Goal: Task Accomplishment & Management: Use online tool/utility

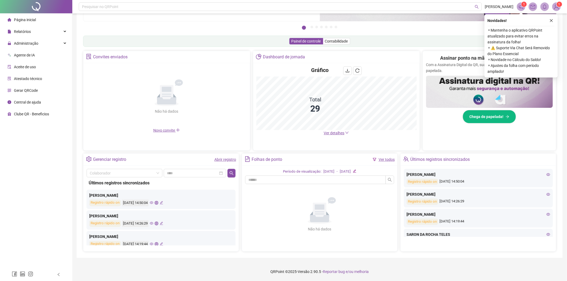
scroll to position [30, 0]
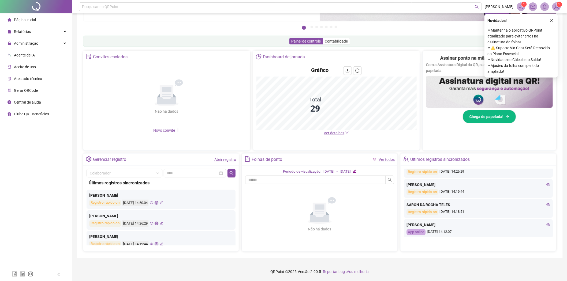
click at [542, 206] on div "SARON DA ROCHA TELES" at bounding box center [479, 205] width 144 height 6
click at [546, 203] on icon "eye" at bounding box center [548, 205] width 4 height 4
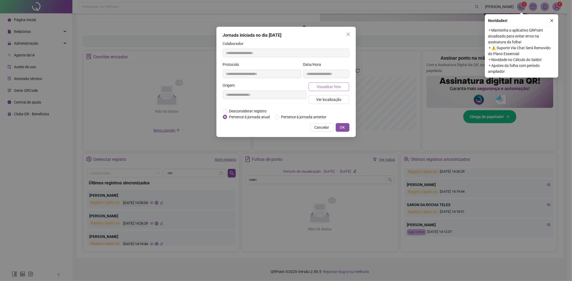
click at [334, 84] on span "Visualizar foto" at bounding box center [328, 87] width 24 height 6
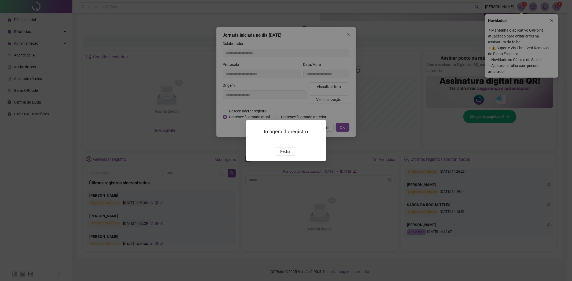
click at [287, 156] on div "Imagem do registro Fechar" at bounding box center [286, 140] width 80 height 41
click at [286, 152] on span "Fechar" at bounding box center [286, 152] width 12 height 6
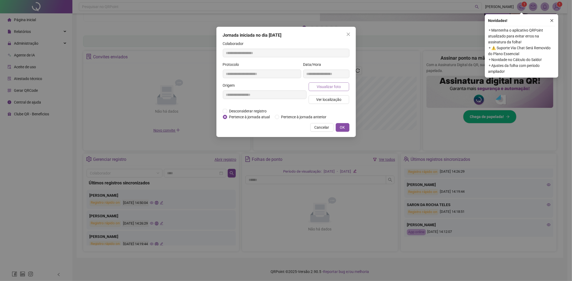
click at [323, 90] on button "Visualizar foto" at bounding box center [328, 87] width 41 height 9
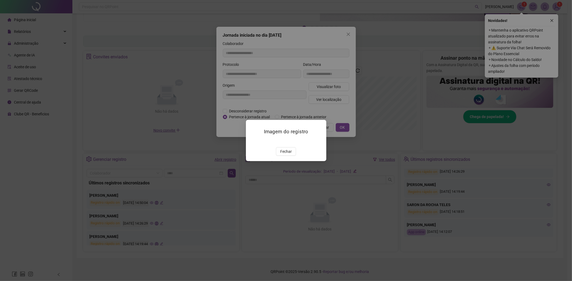
click at [252, 141] on img at bounding box center [252, 141] width 0 height 0
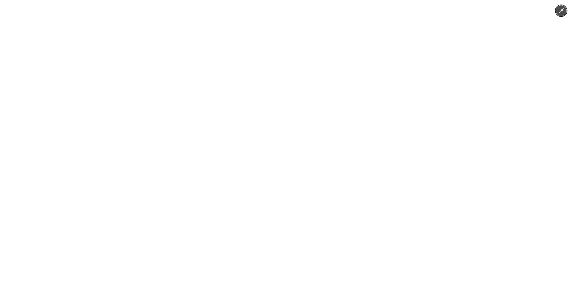
click at [288, 151] on img at bounding box center [285, 140] width 375 height 281
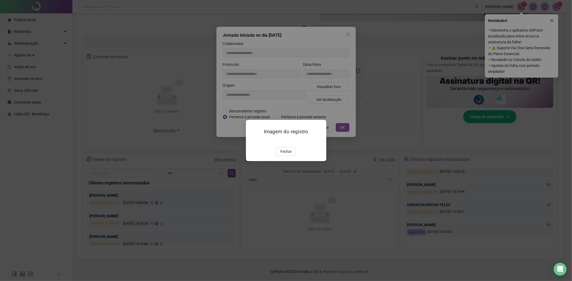
click at [252, 141] on img at bounding box center [252, 141] width 0 height 0
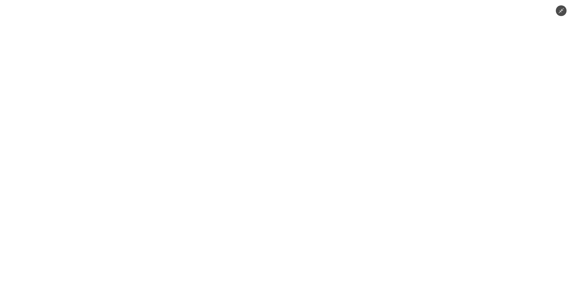
click at [291, 128] on img at bounding box center [285, 140] width 375 height 281
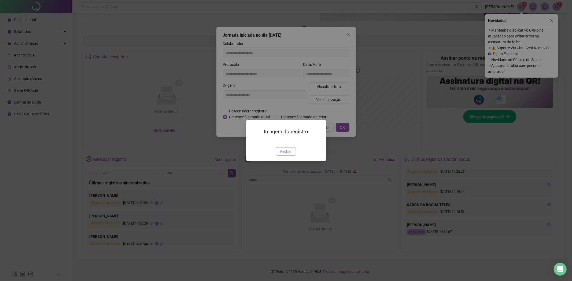
click at [287, 155] on span "Fechar" at bounding box center [286, 152] width 12 height 6
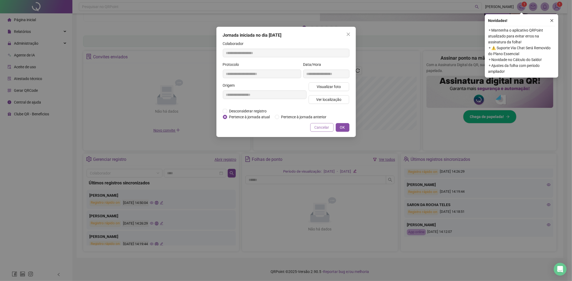
click at [315, 127] on span "Cancelar" at bounding box center [321, 128] width 15 height 6
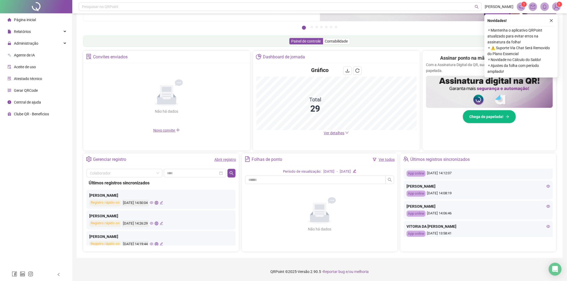
scroll to position [89, 0]
click at [546, 187] on icon "eye" at bounding box center [548, 186] width 4 height 4
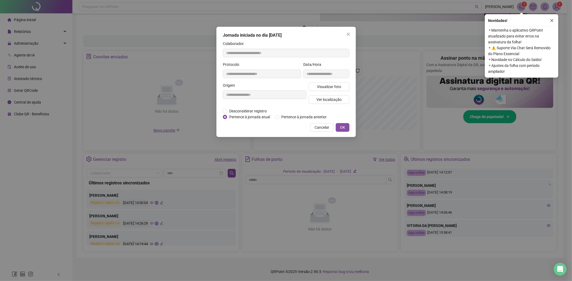
type input "**********"
click at [347, 87] on button "Visualizar foto" at bounding box center [328, 87] width 41 height 9
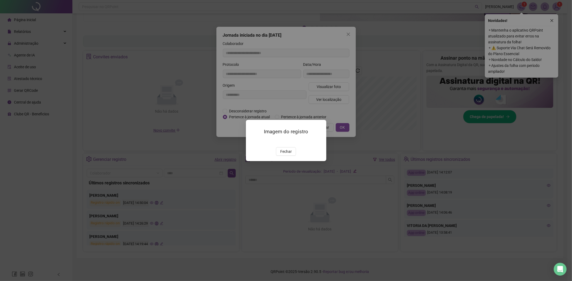
click at [287, 141] on div at bounding box center [286, 141] width 68 height 6
click at [289, 155] on span "Fechar" at bounding box center [286, 152] width 12 height 6
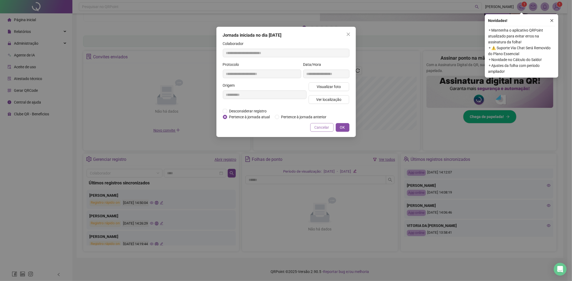
click at [322, 127] on span "Cancelar" at bounding box center [321, 128] width 15 height 6
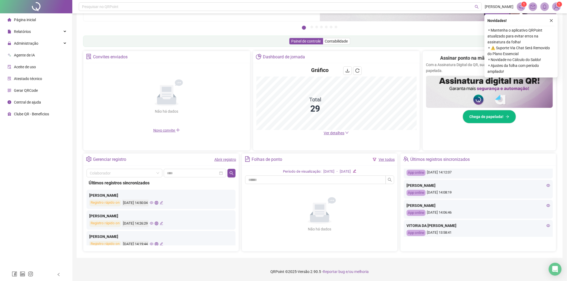
drag, startPoint x: 543, startPoint y: 208, endPoint x: 545, endPoint y: 204, distance: 4.7
click at [543, 207] on div "[PERSON_NAME]" at bounding box center [479, 206] width 144 height 6
click at [545, 203] on div "[PERSON_NAME]" at bounding box center [479, 206] width 144 height 6
click at [546, 204] on icon "eye" at bounding box center [548, 206] width 4 height 4
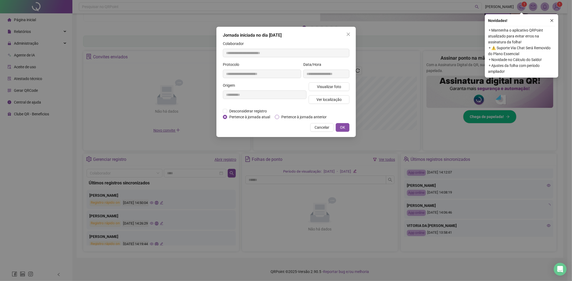
type input "**********"
click at [324, 87] on span "Visualizar foto" at bounding box center [328, 87] width 24 height 6
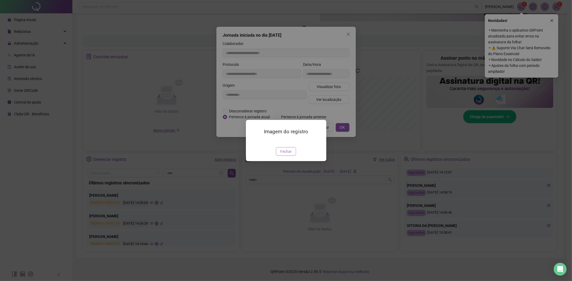
click at [284, 155] on span "Fechar" at bounding box center [286, 152] width 12 height 6
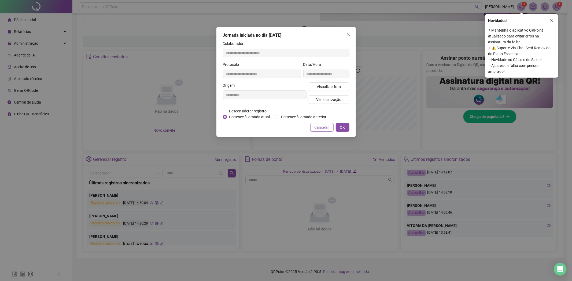
click at [327, 130] on span "Cancelar" at bounding box center [321, 128] width 15 height 6
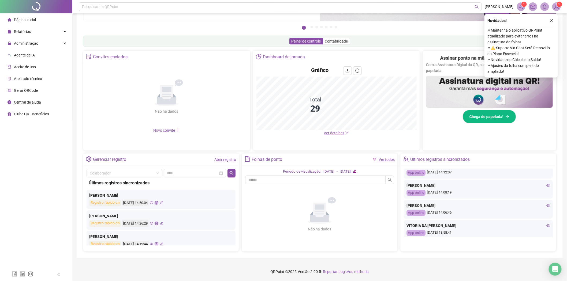
click at [546, 205] on icon "eye" at bounding box center [548, 205] width 4 height 3
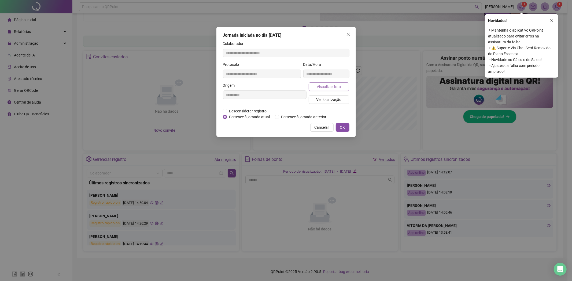
click at [330, 86] on span "Visualizar foto" at bounding box center [328, 87] width 24 height 6
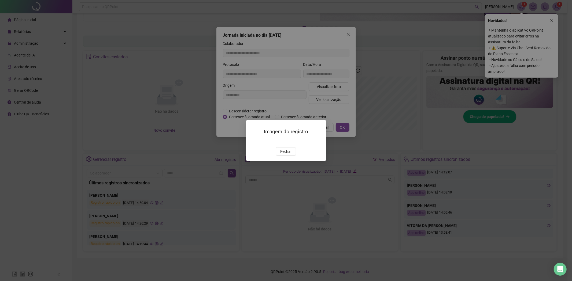
click at [252, 141] on img at bounding box center [252, 141] width 0 height 0
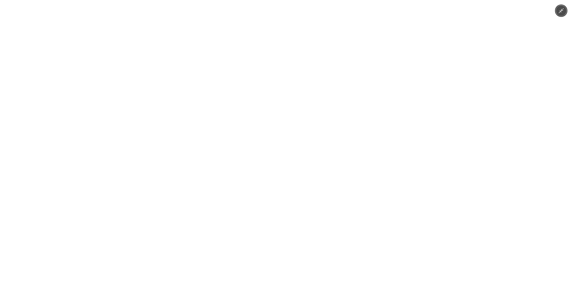
click at [288, 181] on img at bounding box center [285, 140] width 211 height 281
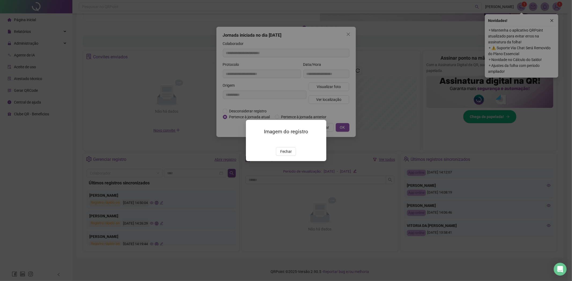
click at [296, 156] on div "Fechar" at bounding box center [286, 151] width 68 height 9
click at [282, 155] on span "Fechar" at bounding box center [286, 152] width 12 height 6
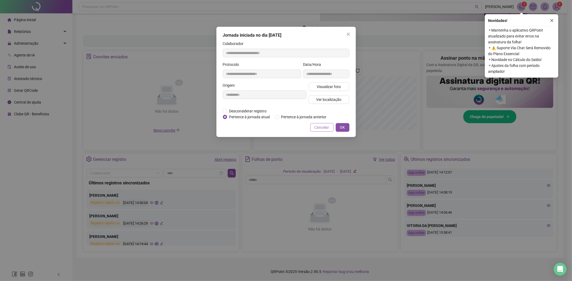
click at [319, 126] on span "Cancelar" at bounding box center [321, 128] width 15 height 6
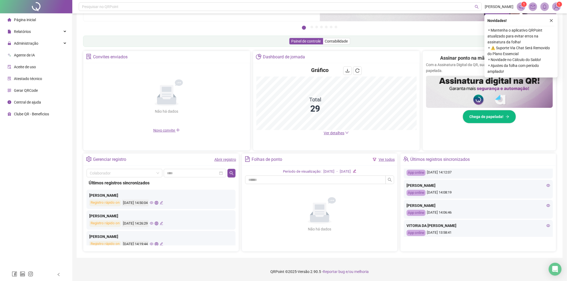
click at [546, 225] on icon "eye" at bounding box center [548, 226] width 4 height 4
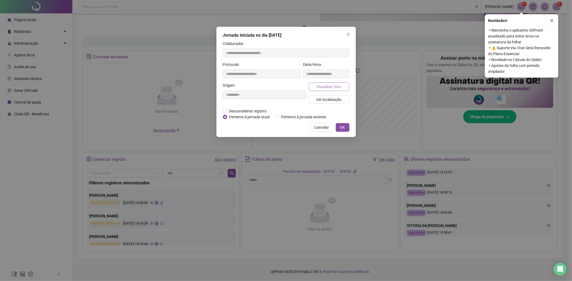
click at [339, 88] on span "Visualizar foto" at bounding box center [328, 87] width 24 height 6
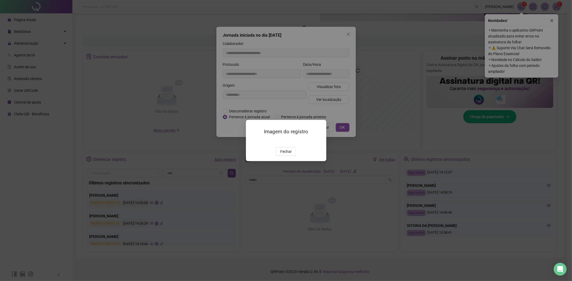
click at [252, 141] on img at bounding box center [252, 141] width 0 height 0
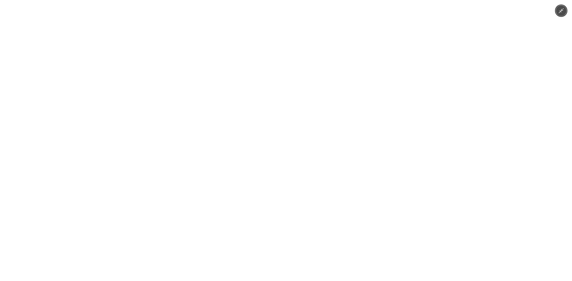
click at [276, 174] on img at bounding box center [286, 140] width 130 height 281
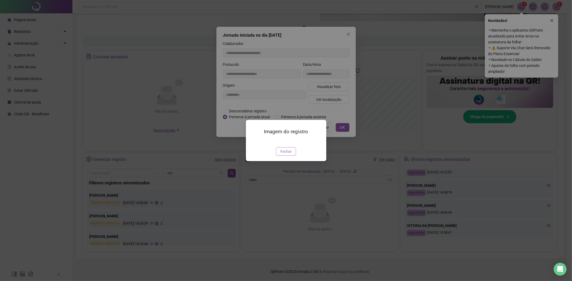
click at [287, 155] on span "Fechar" at bounding box center [286, 152] width 12 height 6
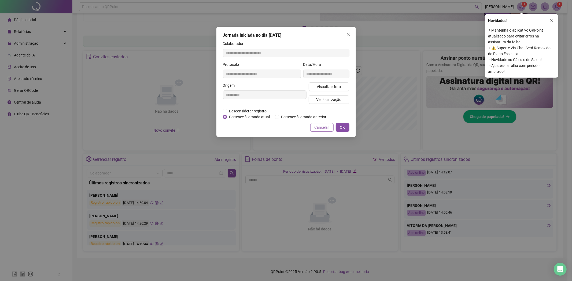
click at [316, 125] on span "Cancelar" at bounding box center [321, 128] width 15 height 6
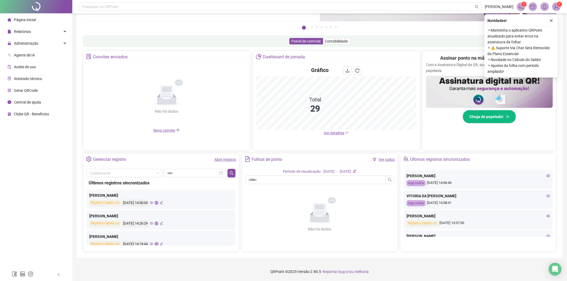
scroll to position [149, 0]
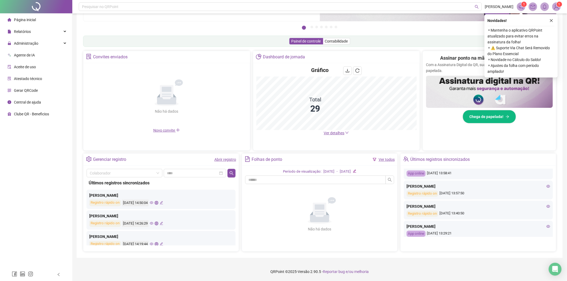
click at [546, 187] on icon "eye" at bounding box center [548, 187] width 4 height 4
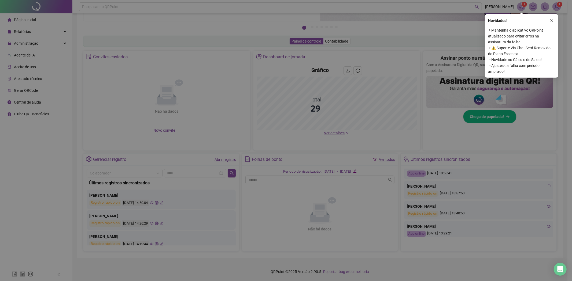
type input "**********"
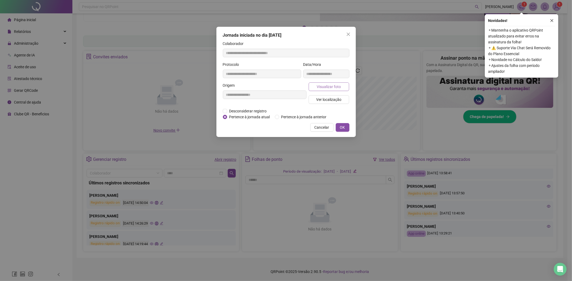
click at [324, 87] on span "Visualizar foto" at bounding box center [328, 87] width 24 height 6
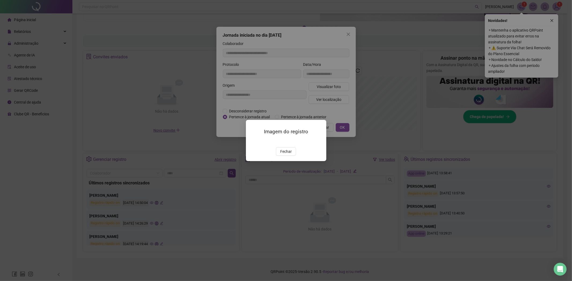
click at [252, 141] on img at bounding box center [252, 141] width 0 height 0
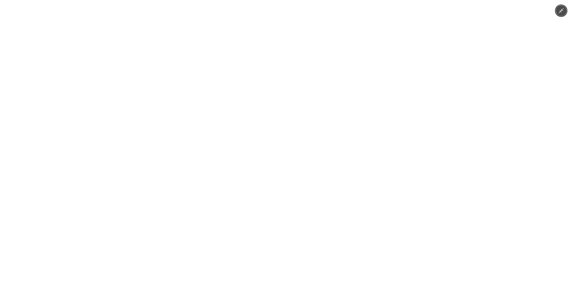
click at [283, 169] on img at bounding box center [285, 140] width 375 height 281
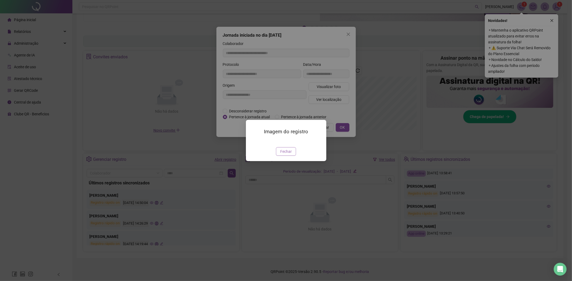
click at [280, 156] on button "Fechar" at bounding box center [286, 151] width 20 height 9
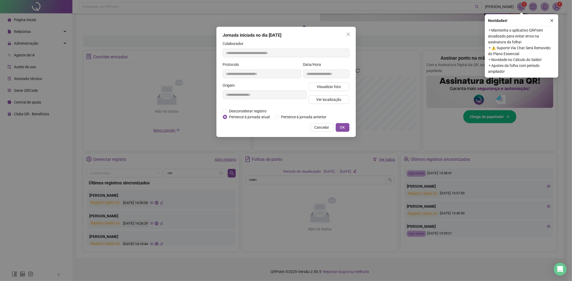
click at [323, 133] on div "**********" at bounding box center [285, 82] width 139 height 110
click at [323, 130] on span "Cancelar" at bounding box center [321, 128] width 15 height 6
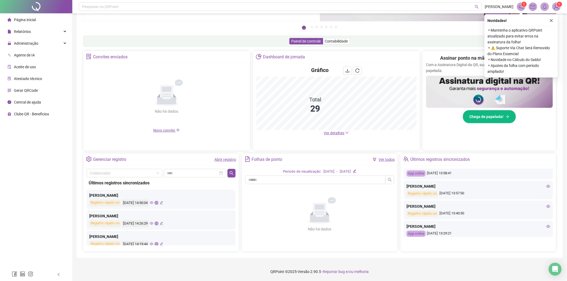
click at [546, 207] on icon "eye" at bounding box center [548, 207] width 4 height 4
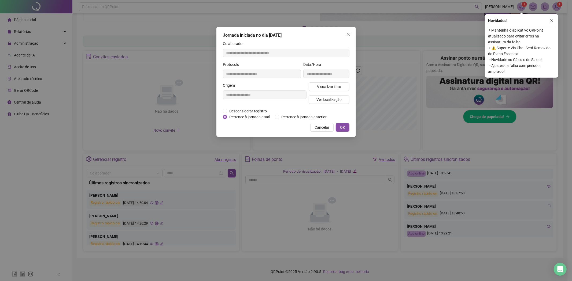
type input "**********"
click at [342, 89] on button "Visualizar foto" at bounding box center [328, 87] width 41 height 9
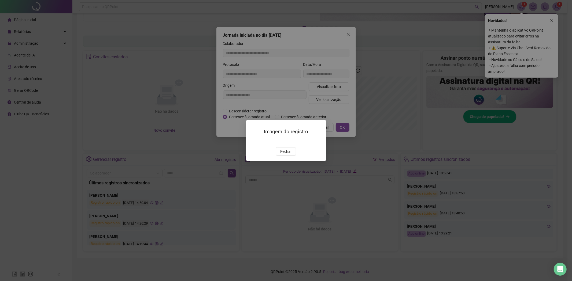
drag, startPoint x: 275, startPoint y: 156, endPoint x: 273, endPoint y: 156, distance: 3.0
click at [252, 141] on img at bounding box center [252, 141] width 0 height 0
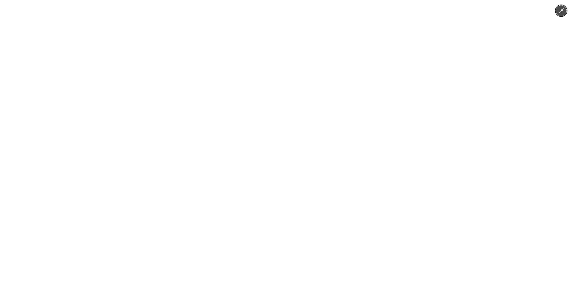
click at [140, 197] on img at bounding box center [285, 140] width 375 height 281
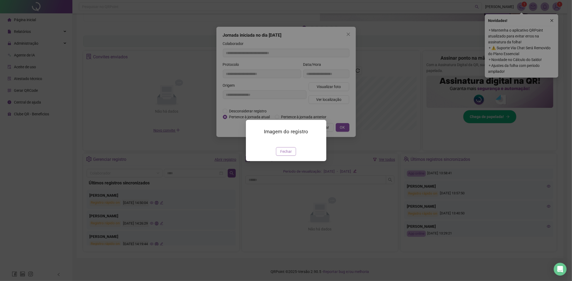
click at [280, 155] on span "Fechar" at bounding box center [286, 152] width 12 height 6
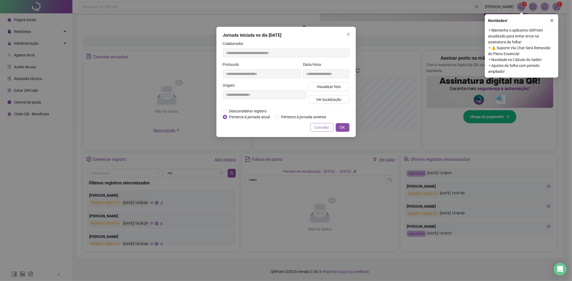
click at [323, 130] on span "Cancelar" at bounding box center [321, 128] width 15 height 6
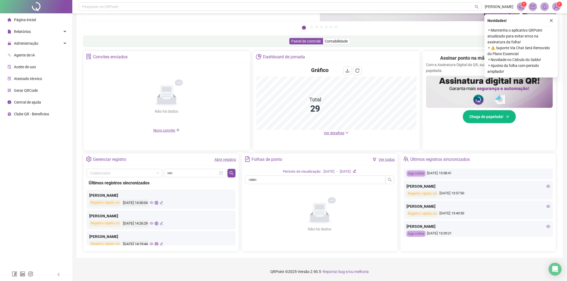
scroll to position [178, 0]
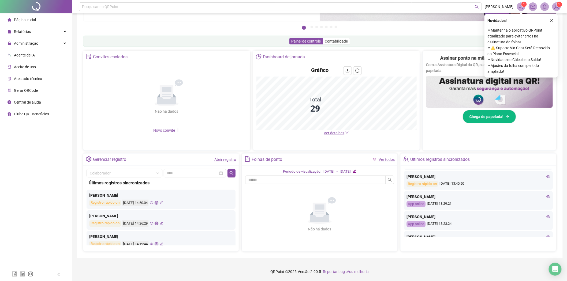
click at [546, 196] on icon "eye" at bounding box center [548, 197] width 4 height 4
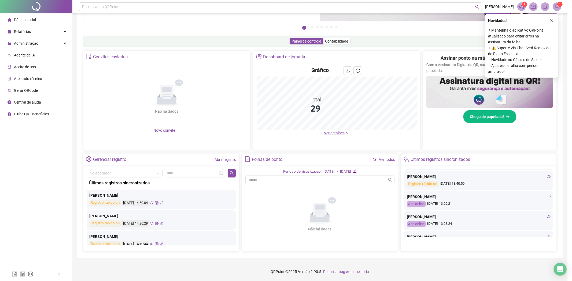
type input "**********"
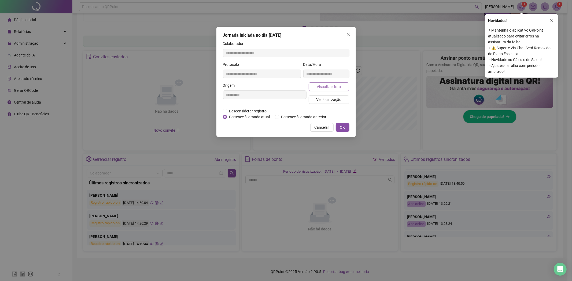
click at [330, 90] on button "Visualizar foto" at bounding box center [328, 87] width 41 height 9
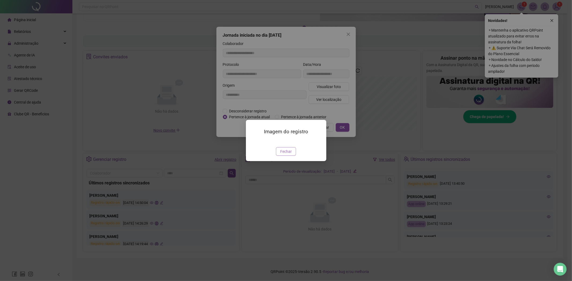
click at [281, 155] on span "Fechar" at bounding box center [286, 152] width 12 height 6
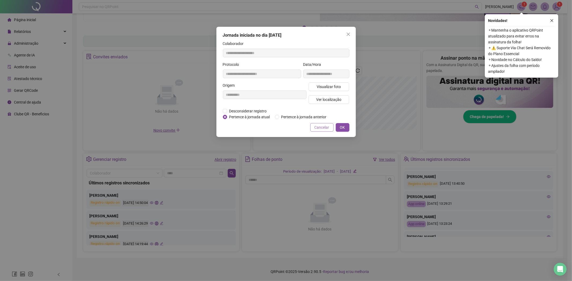
click at [319, 131] on button "Cancelar" at bounding box center [321, 127] width 23 height 9
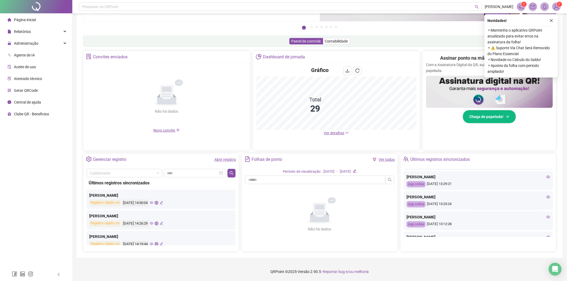
scroll to position [208, 0]
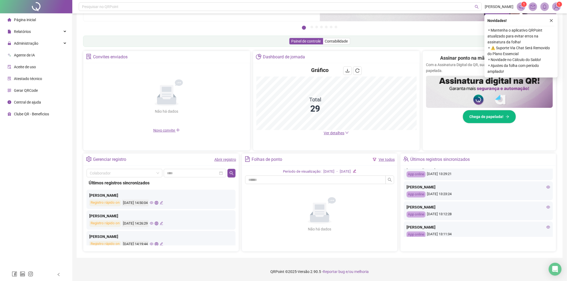
click at [546, 188] on icon "eye" at bounding box center [548, 187] width 4 height 3
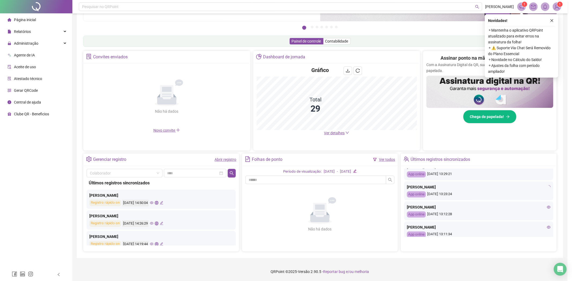
type input "**********"
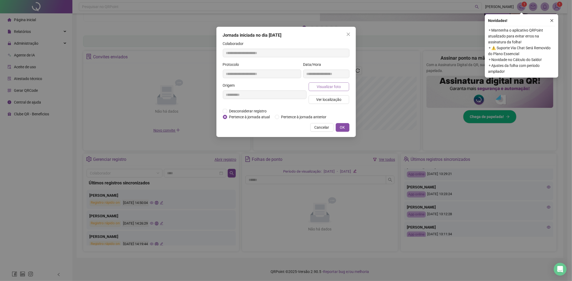
click at [340, 87] on span "Visualizar foto" at bounding box center [328, 87] width 24 height 6
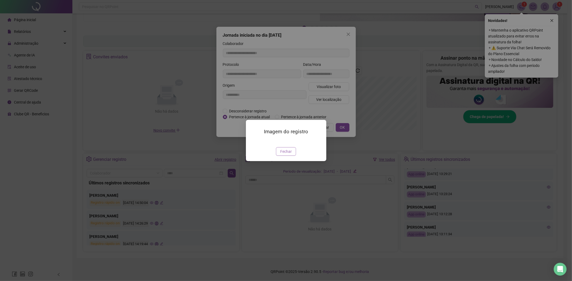
click at [288, 155] on span "Fechar" at bounding box center [286, 152] width 12 height 6
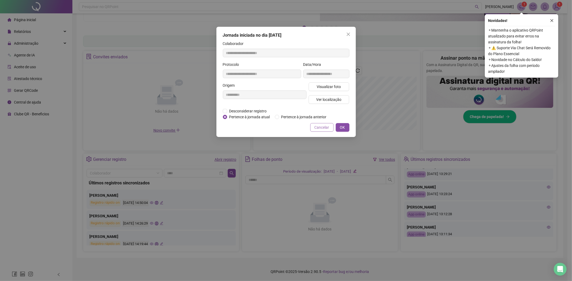
click at [329, 126] on span "Cancelar" at bounding box center [321, 128] width 15 height 6
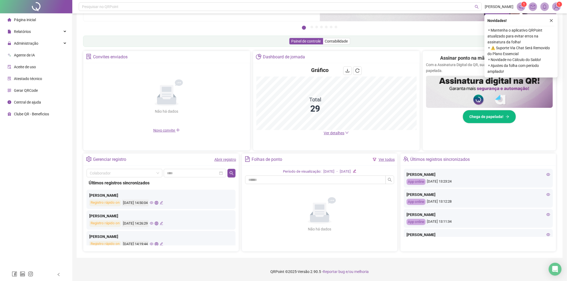
scroll to position [232, 0]
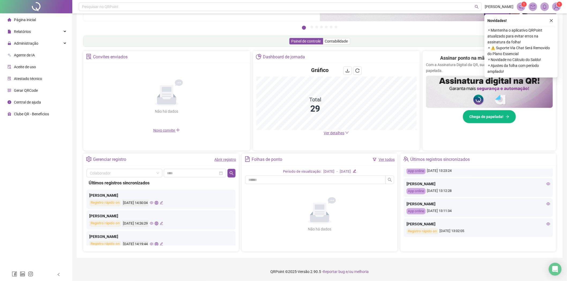
click at [542, 202] on div "[PERSON_NAME]" at bounding box center [479, 204] width 144 height 6
click at [546, 203] on icon "eye" at bounding box center [548, 204] width 4 height 4
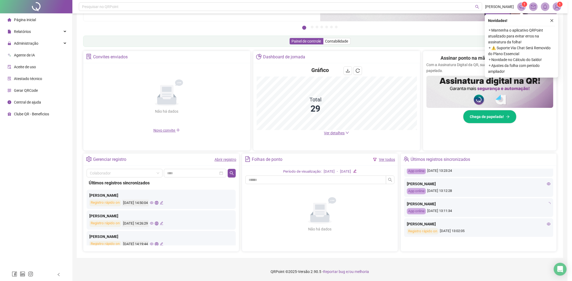
type input "**********"
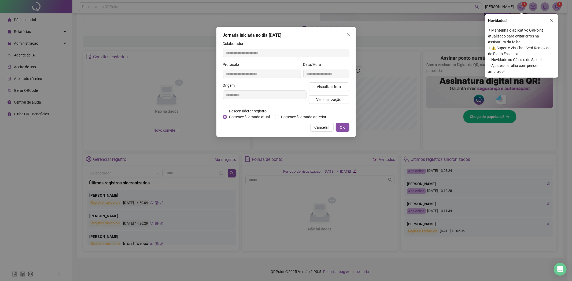
click at [322, 92] on div "Visualizar foto Ver localização" at bounding box center [328, 96] width 43 height 26
click at [323, 88] on span "Visualizar foto" at bounding box center [328, 87] width 24 height 6
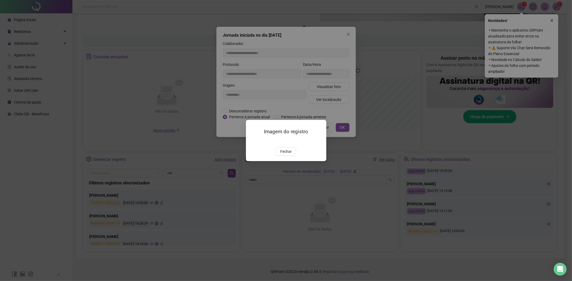
click at [252, 141] on img at bounding box center [252, 141] width 0 height 0
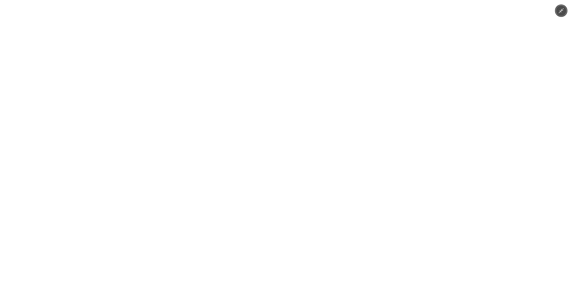
click at [270, 160] on img at bounding box center [286, 140] width 130 height 281
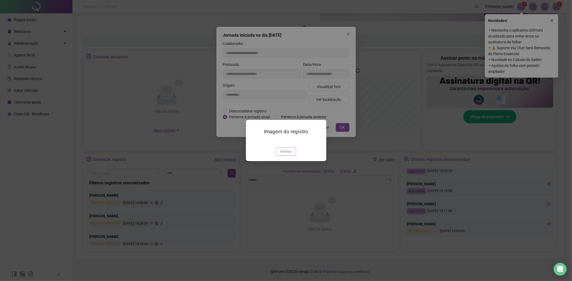
click at [286, 156] on button "Fechar" at bounding box center [286, 151] width 20 height 9
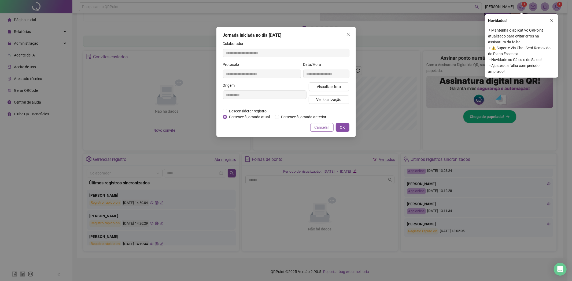
click at [318, 125] on span "Cancelar" at bounding box center [321, 128] width 15 height 6
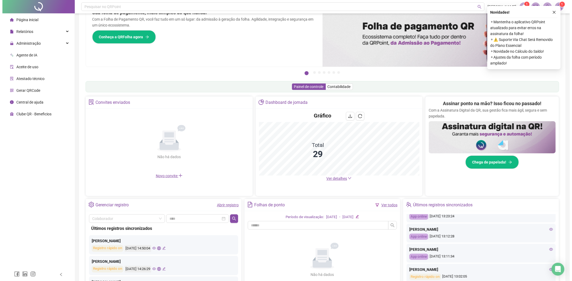
scroll to position [0, 0]
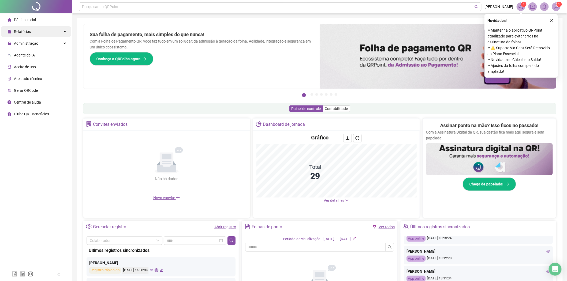
click at [38, 36] on div "Relatórios" at bounding box center [36, 31] width 70 height 11
click at [37, 41] on span "Administração" at bounding box center [26, 43] width 24 height 4
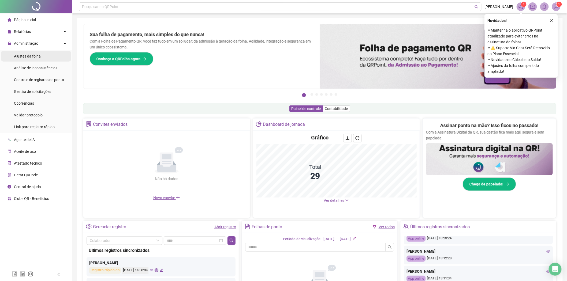
click at [32, 55] on span "Ajustes da folha" at bounding box center [27, 56] width 27 height 4
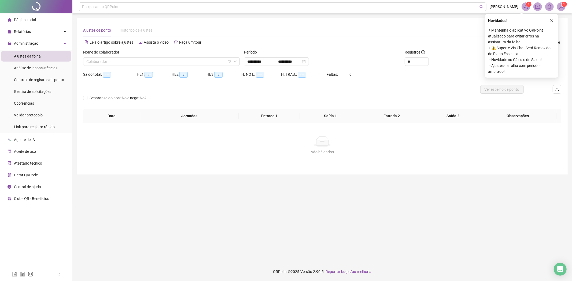
type input "**********"
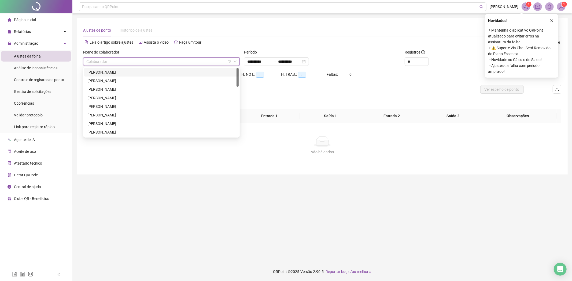
click at [103, 65] on input "search" at bounding box center [158, 62] width 145 height 8
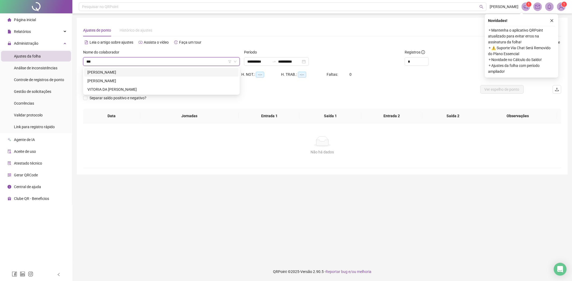
type input "****"
click at [121, 83] on div "[PERSON_NAME]" at bounding box center [161, 81] width 148 height 6
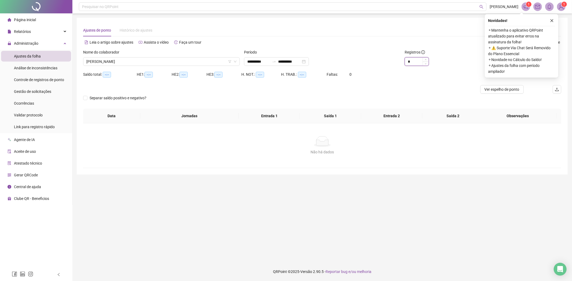
drag, startPoint x: 412, startPoint y: 62, endPoint x: 405, endPoint y: 62, distance: 6.7
click at [405, 62] on input "*" at bounding box center [417, 62] width 24 height 8
type input "**"
click at [549, 20] on button "button" at bounding box center [551, 20] width 6 height 6
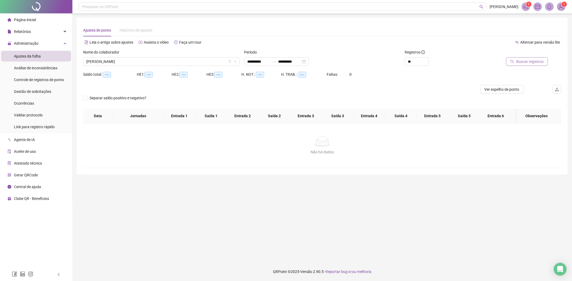
drag, startPoint x: 530, startPoint y: 68, endPoint x: 530, endPoint y: 64, distance: 4.0
click at [530, 67] on div "Buscar registros" at bounding box center [523, 59] width 80 height 21
click at [530, 64] on span "Buscar registros" at bounding box center [529, 62] width 27 height 6
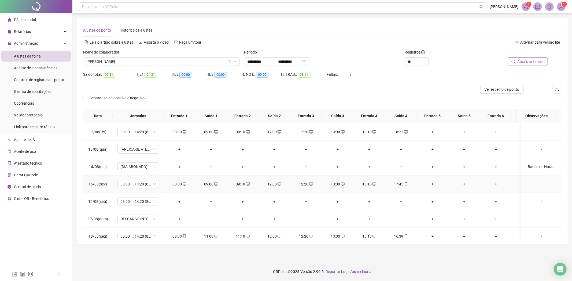
scroll to position [221, 0]
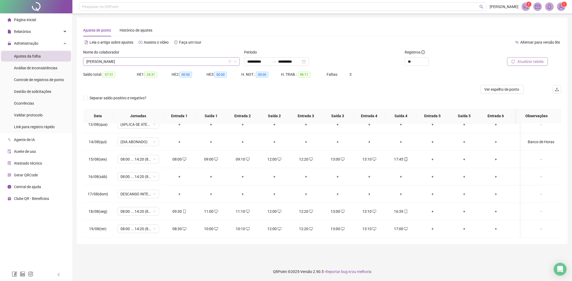
click at [148, 63] on span "[PERSON_NAME]" at bounding box center [161, 62] width 150 height 8
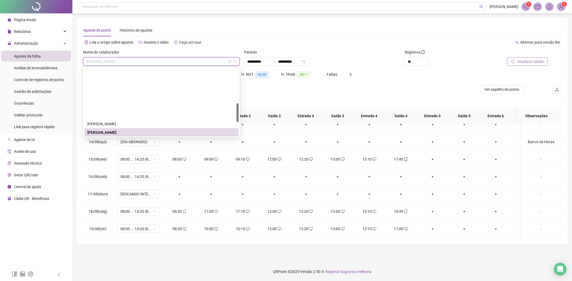
scroll to position [128, 0]
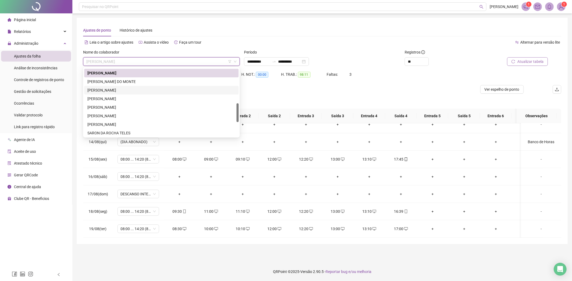
click at [298, 97] on div "Separar saldo positivo e negativo?" at bounding box center [322, 101] width 478 height 15
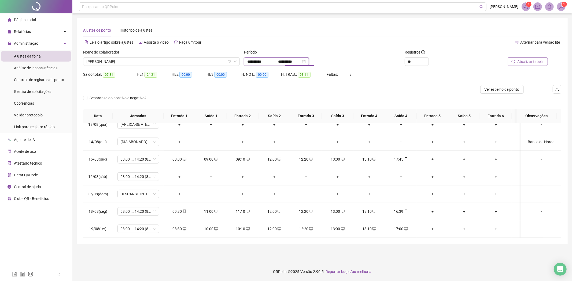
click at [285, 61] on input "**********" at bounding box center [289, 62] width 23 height 6
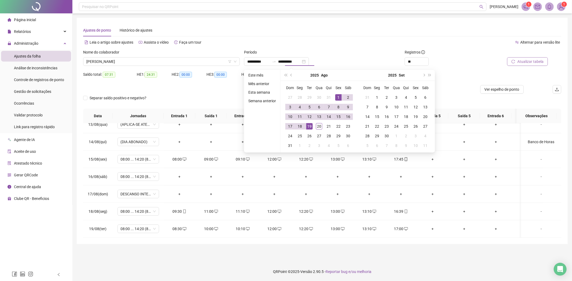
click at [400, 43] on div "Alternar para versão lite" at bounding box center [441, 42] width 239 height 9
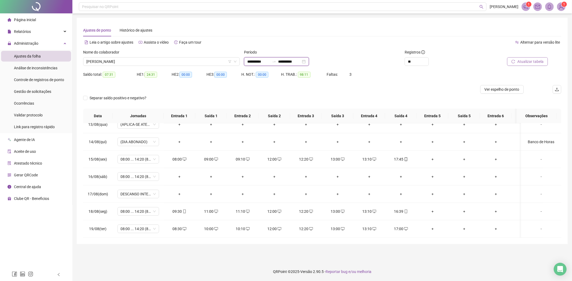
click at [297, 62] on input "**********" at bounding box center [289, 62] width 23 height 6
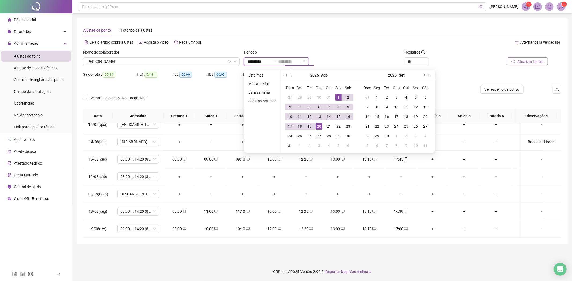
type input "**********"
click at [317, 126] on div "20" at bounding box center [319, 126] width 6 height 6
click at [372, 28] on div "Ajustes de ponto Histórico de ajustes" at bounding box center [322, 30] width 478 height 12
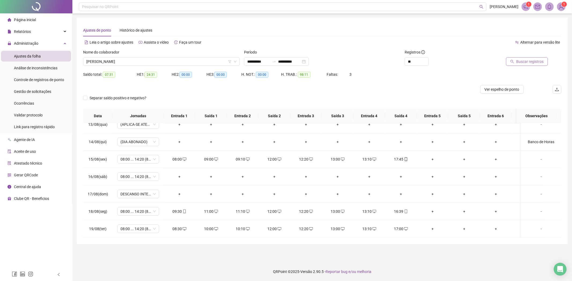
click at [533, 60] on span "Buscar registros" at bounding box center [529, 62] width 27 height 6
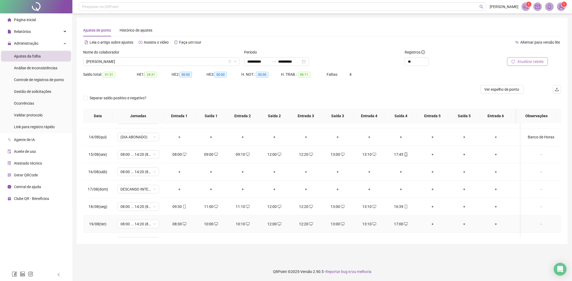
scroll to position [239, 0]
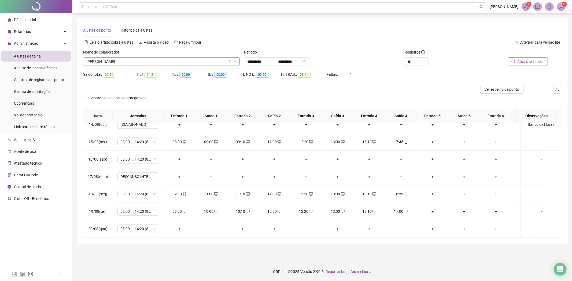
click at [157, 64] on span "[PERSON_NAME]" at bounding box center [161, 62] width 150 height 8
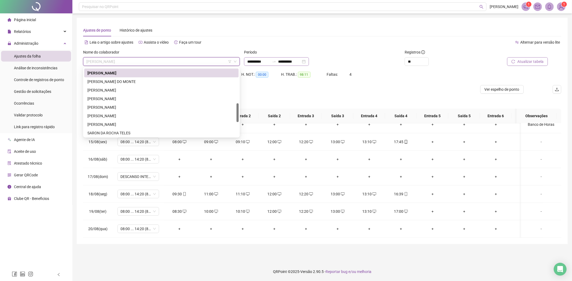
click at [278, 59] on div at bounding box center [274, 61] width 9 height 4
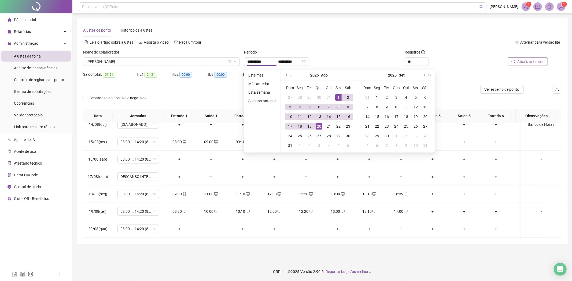
click at [291, 73] on button "prev-year" at bounding box center [291, 75] width 6 height 11
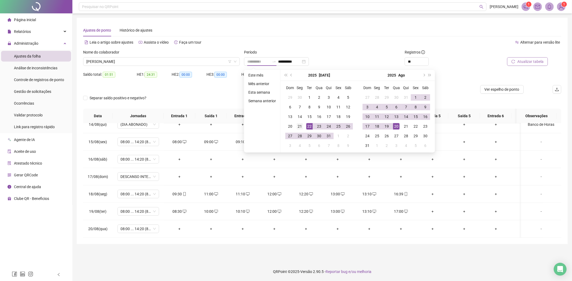
type input "**********"
click at [299, 127] on div "21" at bounding box center [299, 126] width 6 height 6
type input "**********"
click at [394, 127] on div "20" at bounding box center [396, 126] width 6 height 6
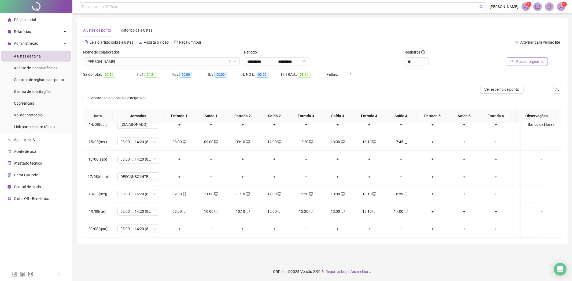
click at [548, 58] on div "Buscar registros" at bounding box center [523, 57] width 76 height 17
click at [540, 62] on span "Buscar registros" at bounding box center [529, 62] width 27 height 6
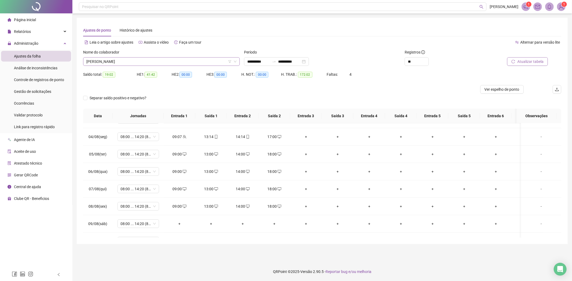
click at [136, 65] on span "[PERSON_NAME]" at bounding box center [161, 62] width 150 height 8
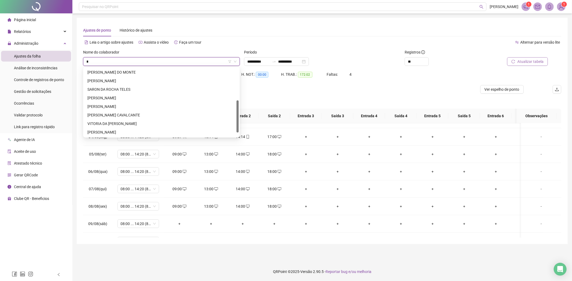
scroll to position [68, 0]
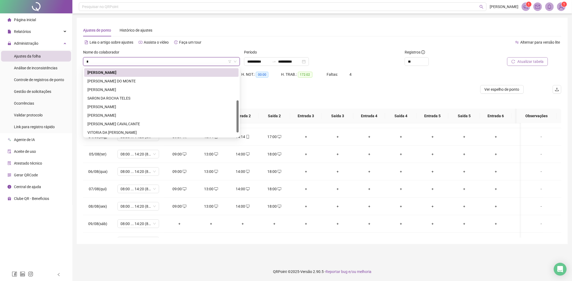
type input "**"
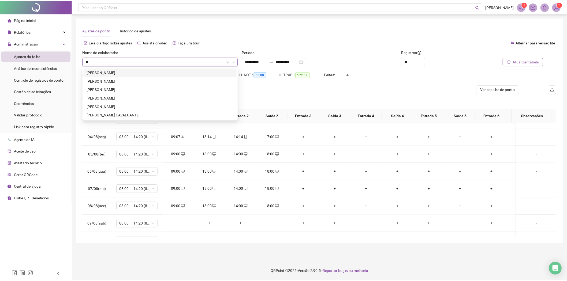
scroll to position [0, 0]
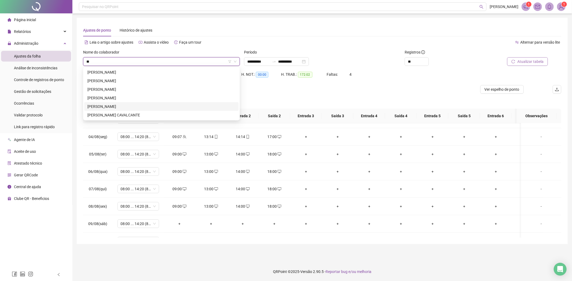
click at [127, 106] on div "[PERSON_NAME]" at bounding box center [161, 107] width 148 height 6
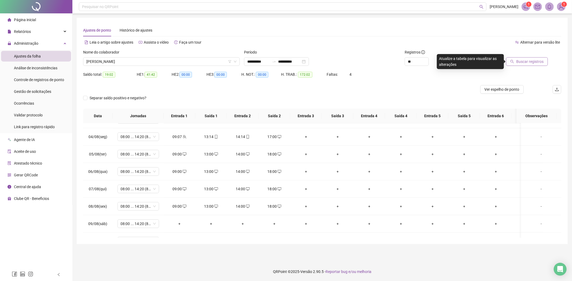
click at [535, 63] on span "Buscar registros" at bounding box center [529, 62] width 27 height 6
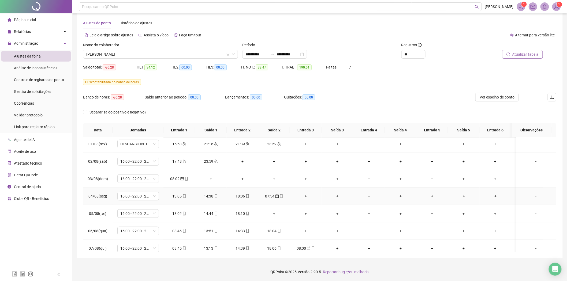
scroll to position [208, 0]
